Goal: Task Accomplishment & Management: Complete application form

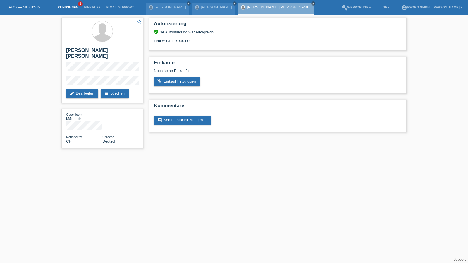
click at [64, 8] on link "Kund*innen" at bounding box center [68, 8] width 26 height 4
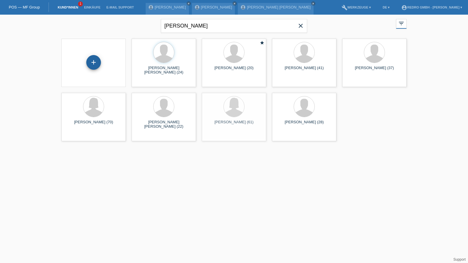
click at [93, 65] on div "+" at bounding box center [93, 62] width 15 height 15
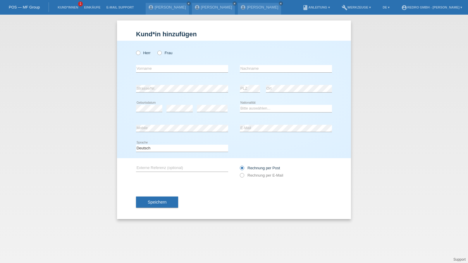
click at [172, 53] on div "Herr Frau" at bounding box center [182, 53] width 92 height 12
click at [165, 54] on label "Frau" at bounding box center [164, 53] width 15 height 4
click at [161, 54] on input "Frau" at bounding box center [159, 53] width 4 height 4
radio input "true"
click at [258, 108] on select "Bitte auswählen... Schweiz Deutschland Liechtenstein Österreich ------------ Af…" at bounding box center [286, 108] width 92 height 7
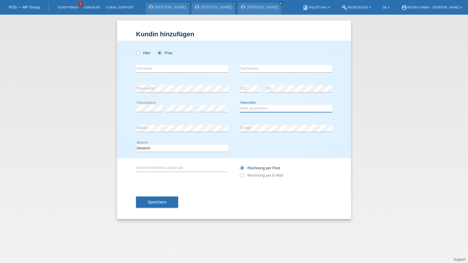
click at [258, 108] on select "Bitte auswählen... Schweiz Deutschland Liechtenstein Österreich ------------ Af…" at bounding box center [286, 108] width 92 height 7
select select "DE"
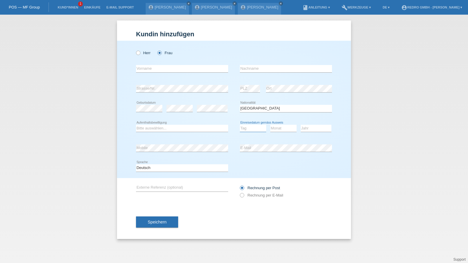
select select "30"
select select "10"
select select "2021"
click at [157, 69] on input "text" at bounding box center [182, 68] width 92 height 7
type input "[PERSON_NAME]"
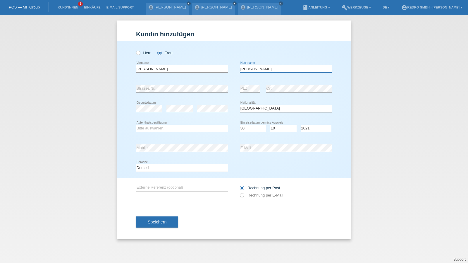
type input "[PERSON_NAME]"
select select "DO"
select select "B"
drag, startPoint x: 157, startPoint y: 168, endPoint x: 156, endPoint y: 170, distance: 3.1
click at [157, 168] on select "Deutsch Français Italiano English" at bounding box center [182, 167] width 92 height 7
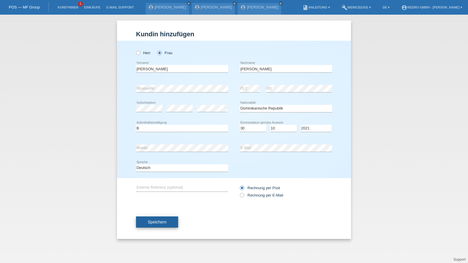
click at [155, 225] on button "Speichern" at bounding box center [157, 221] width 42 height 11
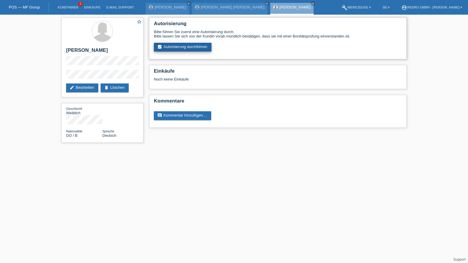
click at [185, 46] on link "assignment_turned_in Autorisierung durchführen" at bounding box center [183, 47] width 58 height 9
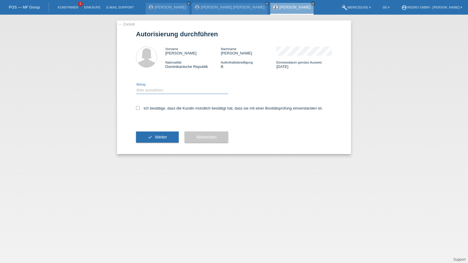
click at [155, 92] on select "Bitte auswählen CHF 1.00 - CHF 499.00 CHF 500.00 - CHF 1'999.00 CHF 2'000.00 - …" at bounding box center [182, 90] width 92 height 7
select select "1"
click at [136, 87] on select "Bitte auswählen CHF 1.00 - CHF 499.00 CHF 500.00 - CHF 1'999.00 CHF 2'000.00 - …" at bounding box center [182, 90] width 92 height 7
click at [148, 108] on label "Ich bestätige, dass die Kundin mündlich bestätigt hat, dass sie mit einer Bonit…" at bounding box center [229, 108] width 187 height 4
click at [140, 108] on input "Ich bestätige, dass die Kundin mündlich bestätigt hat, dass sie mit einer Bonit…" at bounding box center [138, 108] width 4 height 4
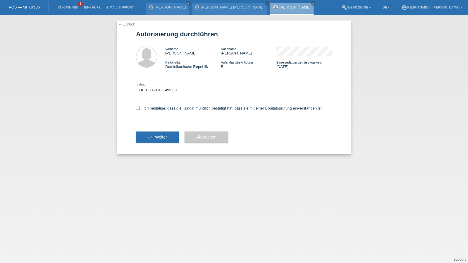
checkbox input "true"
click at [152, 137] on icon "check" at bounding box center [150, 136] width 5 height 5
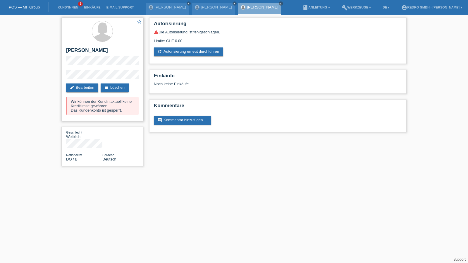
click at [94, 50] on h2 "[PERSON_NAME]" at bounding box center [102, 51] width 73 height 9
copy div "[PERSON_NAME]"
click at [65, 77] on div "star_border [PERSON_NAME] edit Bearbeiten delete Löschen Wir können der Kundin …" at bounding box center [102, 69] width 82 height 103
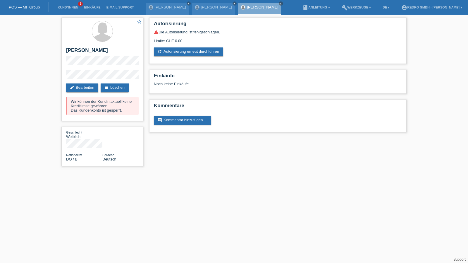
click at [65, 10] on li "Kund*innen 1" at bounding box center [68, 7] width 26 height 15
click at [68, 7] on link "Kund*innen" at bounding box center [68, 8] width 26 height 4
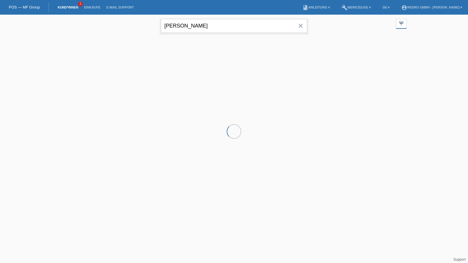
click at [210, 23] on input "carlos daniel" at bounding box center [234, 26] width 146 height 14
drag, startPoint x: 0, startPoint y: 0, endPoint x: 210, endPoint y: 23, distance: 211.8
click at [210, 23] on input "carlos daniel" at bounding box center [234, 26] width 146 height 14
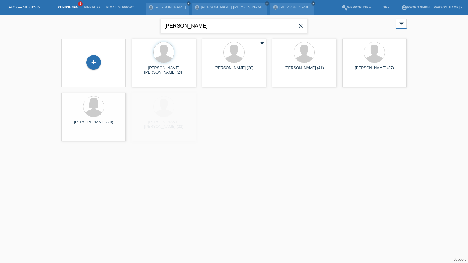
type input "hamza"
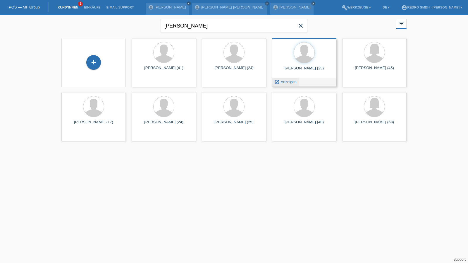
click at [282, 82] on span "Anzeigen" at bounding box center [289, 82] width 16 height 4
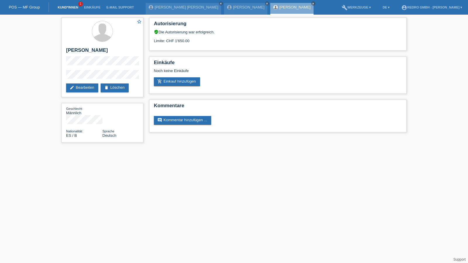
click at [64, 7] on link "Kund*innen" at bounding box center [68, 8] width 26 height 4
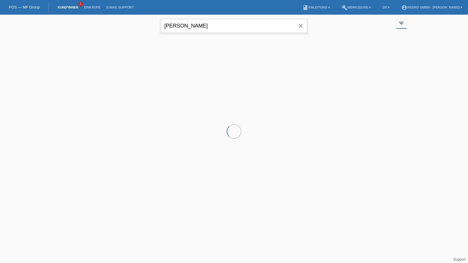
click at [215, 28] on input "[PERSON_NAME]" at bounding box center [234, 26] width 146 height 14
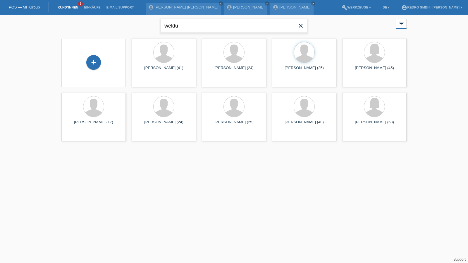
type input "weldu"
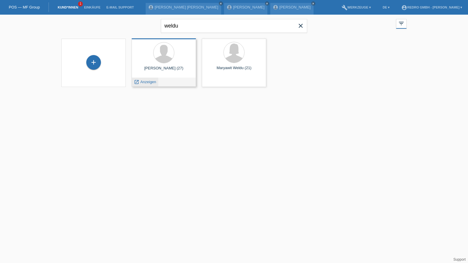
click at [149, 82] on span "Anzeigen" at bounding box center [148, 82] width 16 height 4
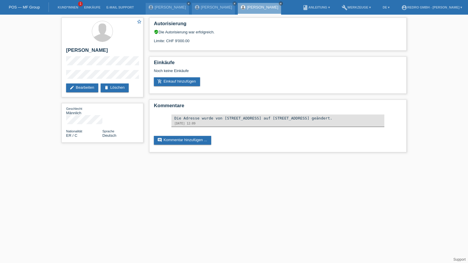
click at [232, 158] on html "POS — MF Group Kund*innen 1 Einkäufe E-Mail Support Monica Ramirez Matos close" at bounding box center [234, 79] width 468 height 158
click at [71, 6] on link "Kund*innen" at bounding box center [68, 8] width 26 height 4
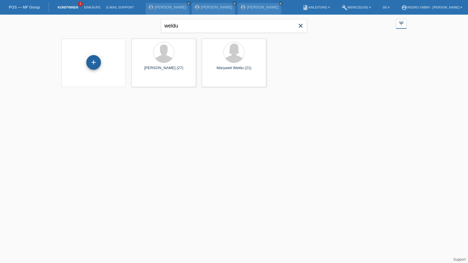
click at [89, 62] on div "+" at bounding box center [93, 62] width 15 height 15
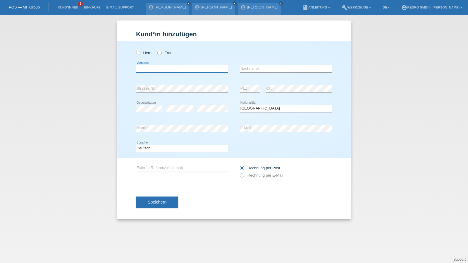
click at [168, 71] on input "text" at bounding box center [182, 68] width 92 height 7
type input "[PERSON_NAME]"
type input "Gane"
click at [274, 69] on input "Gane" at bounding box center [286, 68] width 92 height 7
select select "CH"
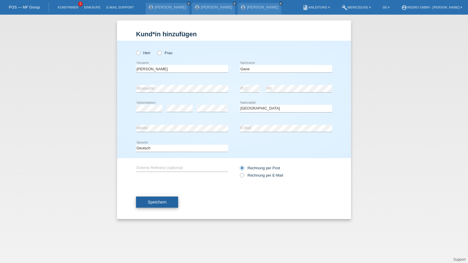
click at [160, 204] on span "Speichern" at bounding box center [157, 201] width 19 height 5
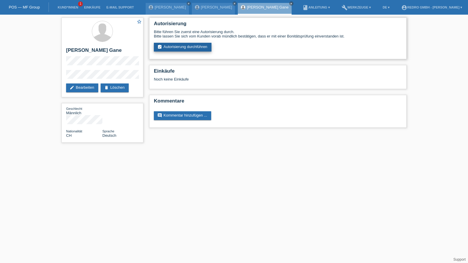
click at [187, 47] on link "assignment_turned_in Autorisierung durchführen" at bounding box center [183, 47] width 58 height 9
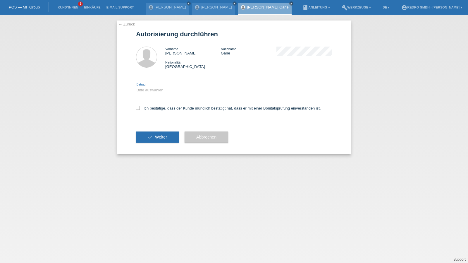
drag, startPoint x: 164, startPoint y: 87, endPoint x: 162, endPoint y: 93, distance: 6.7
click at [164, 87] on select "Bitte auswählen CHF 1.00 - CHF 499.00 CHF 500.00 - CHF 1'999.00 CHF 2'000.00 - …" at bounding box center [182, 90] width 92 height 7
select select "1"
click at [136, 87] on select "Bitte auswählen CHF 1.00 - CHF 499.00 CHF 500.00 - CHF 1'999.00 CHF 2'000.00 - …" at bounding box center [182, 90] width 92 height 7
click at [153, 110] on label "Ich bestätige, dass der Kunde mündlich bestätigt hat, dass er mit einer Bonität…" at bounding box center [228, 108] width 185 height 4
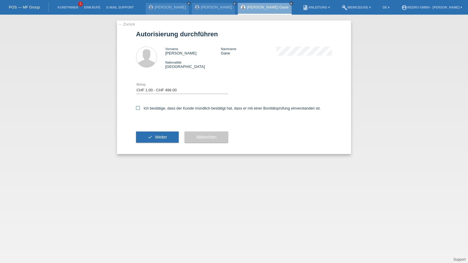
click at [140, 110] on input "Ich bestätige, dass der Kunde mündlich bestätigt hat, dass er mit einer Bonität…" at bounding box center [138, 108] width 4 height 4
checkbox input "true"
click at [151, 136] on icon "check" at bounding box center [150, 136] width 5 height 5
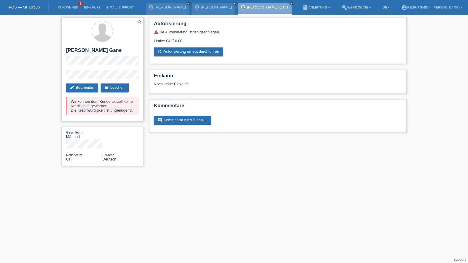
click at [82, 54] on h2 "[PERSON_NAME] Gane" at bounding box center [102, 51] width 73 height 9
click at [83, 50] on h2 "[PERSON_NAME] Gane" at bounding box center [102, 51] width 73 height 9
copy div "[PERSON_NAME] Gane"
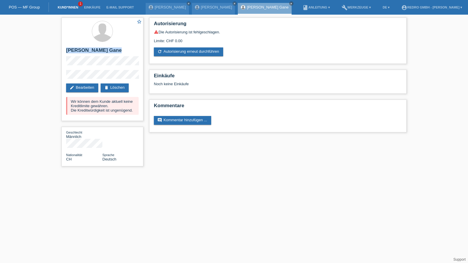
click at [64, 7] on link "Kund*innen" at bounding box center [68, 8] width 26 height 4
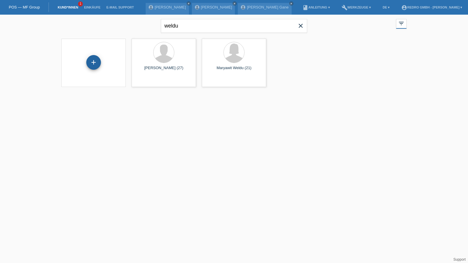
click at [96, 63] on div "+" at bounding box center [93, 62] width 15 height 15
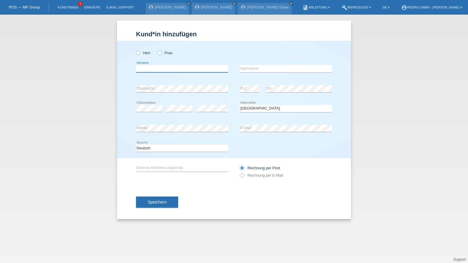
click at [166, 72] on input "text" at bounding box center [182, 68] width 92 height 7
type input "[PERSON_NAME]"
click at [292, 69] on input "[PERSON_NAME]" at bounding box center [286, 68] width 92 height 7
select select "CH"
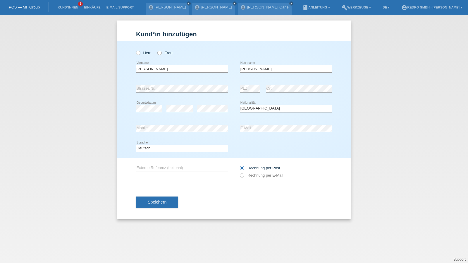
click at [171, 151] on div "Deutsch Français Italiano English error Sprache" at bounding box center [182, 148] width 92 height 20
click at [167, 147] on select "Deutsch Français Italiano English" at bounding box center [182, 147] width 92 height 7
click at [136, 144] on select "Deutsch Français Italiano English" at bounding box center [182, 147] width 92 height 7
click at [156, 149] on select "Deutsch Français Italiano English" at bounding box center [182, 147] width 92 height 7
select select "it"
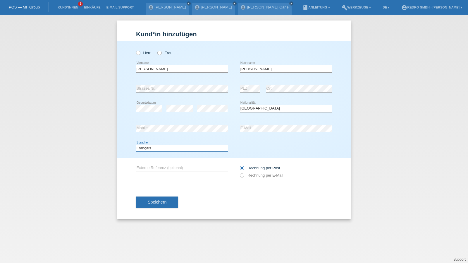
click at [136, 144] on select "Deutsch Français Italiano English" at bounding box center [182, 147] width 92 height 7
click at [163, 206] on button "Speichern" at bounding box center [157, 201] width 42 height 11
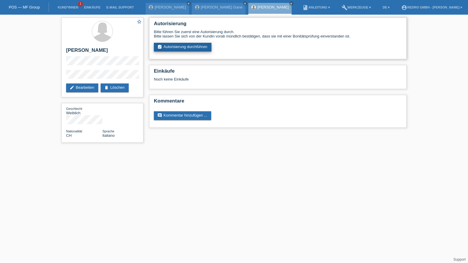
click at [182, 44] on link "assignment_turned_in Autorisierung durchführen" at bounding box center [183, 47] width 58 height 9
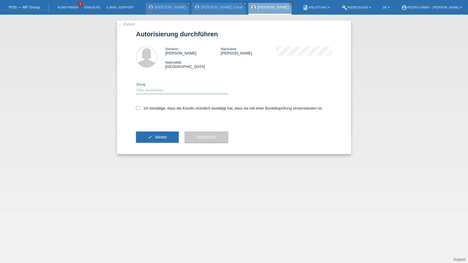
drag, startPoint x: 151, startPoint y: 89, endPoint x: 150, endPoint y: 93, distance: 4.7
click at [151, 89] on select "Bitte auswählen CHF 1.00 - CHF 499.00 CHF 500.00 - CHF 1'999.00 CHF 2'000.00 - …" at bounding box center [182, 90] width 92 height 7
select select "1"
click at [136, 87] on select "Bitte auswählen CHF 1.00 - CHF 499.00 CHF 500.00 - CHF 1'999.00 CHF 2'000.00 - …" at bounding box center [182, 90] width 92 height 7
click at [146, 107] on label "Ich bestätige, dass die Kundin mündlich bestätigt hat, dass sie mit einer Bonit…" at bounding box center [229, 108] width 187 height 4
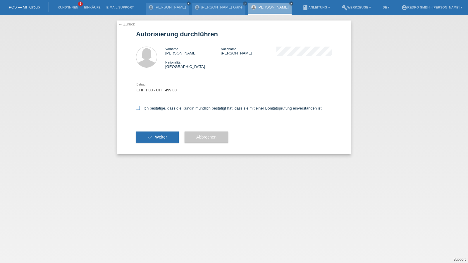
click at [140, 107] on input "Ich bestätige, dass die Kundin mündlich bestätigt hat, dass sie mit einer Bonit…" at bounding box center [138, 108] width 4 height 4
checkbox input "true"
click at [146, 132] on button "check Weiter" at bounding box center [157, 136] width 43 height 11
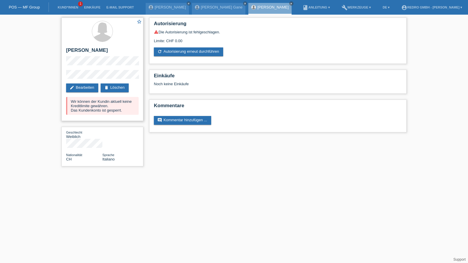
click at [100, 51] on h2 "[PERSON_NAME]" at bounding box center [102, 51] width 73 height 9
copy div "[PERSON_NAME]"
click at [60, 7] on link "Kund*innen" at bounding box center [68, 8] width 26 height 4
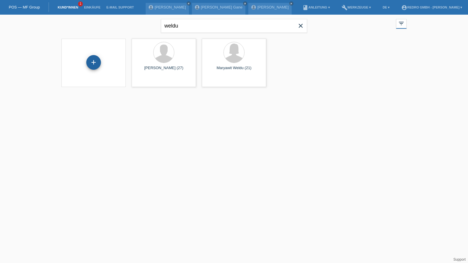
click at [97, 65] on div "+" at bounding box center [93, 62] width 15 height 15
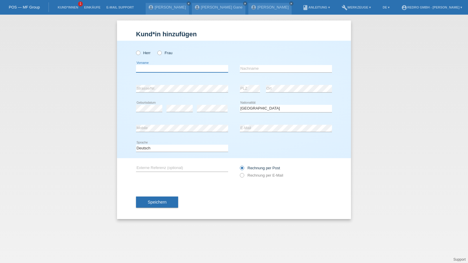
click at [161, 68] on input "text" at bounding box center [182, 68] width 92 height 7
type input "Qamil"
type input "Salijevic"
click at [171, 198] on button "Speichern" at bounding box center [157, 201] width 42 height 11
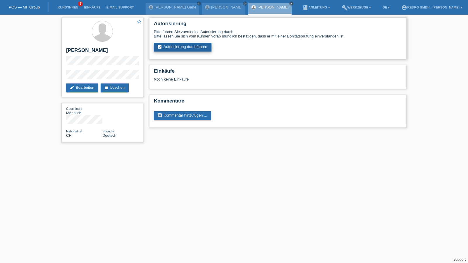
click at [178, 43] on link "assignment_turned_in Autorisierung durchführen" at bounding box center [183, 47] width 58 height 9
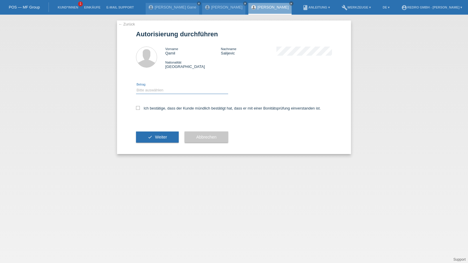
drag, startPoint x: 166, startPoint y: 87, endPoint x: 164, endPoint y: 90, distance: 3.7
click at [166, 87] on select "Bitte auswählen CHF 1.00 - CHF 499.00 CHF 500.00 - CHF 1'999.00 CHF 2'000.00 - …" at bounding box center [182, 90] width 92 height 7
select select "1"
click at [136, 87] on select "Bitte auswählen CHF 1.00 - CHF 499.00 CHF 500.00 - CHF 1'999.00 CHF 2'000.00 - …" at bounding box center [182, 90] width 92 height 7
click at [150, 111] on div "Ich bestätige, dass der Kunde mündlich bestätigt hat, dass er mit einer Bonität…" at bounding box center [234, 110] width 196 height 20
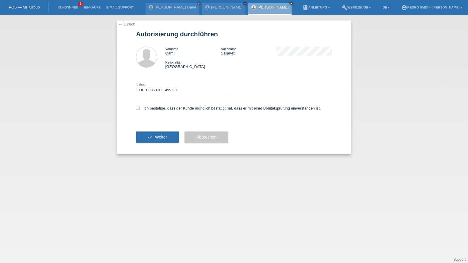
click at [155, 112] on div "Ich bestätige, dass der Kunde mündlich bestätigt hat, dass er mit einer Bonität…" at bounding box center [234, 110] width 196 height 20
click at [157, 110] on label "Ich bestätige, dass der Kunde mündlich bestätigt hat, dass er mit einer Bonität…" at bounding box center [228, 108] width 185 height 4
click at [140, 110] on input "Ich bestätige, dass der Kunde mündlich bestätigt hat, dass er mit einer Bonität…" at bounding box center [138, 108] width 4 height 4
checkbox input "true"
click at [150, 139] on icon "check" at bounding box center [150, 136] width 5 height 5
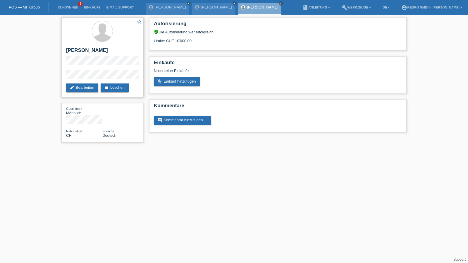
click at [82, 48] on h2 "[PERSON_NAME]" at bounding box center [102, 51] width 73 height 9
copy div "[PERSON_NAME]"
click at [60, 77] on div "star_border [PERSON_NAME] edit Bearbeiten delete Löschen Geschlecht Männlich Na…" at bounding box center [102, 82] width 88 height 134
